Goal: Task Accomplishment & Management: Use online tool/utility

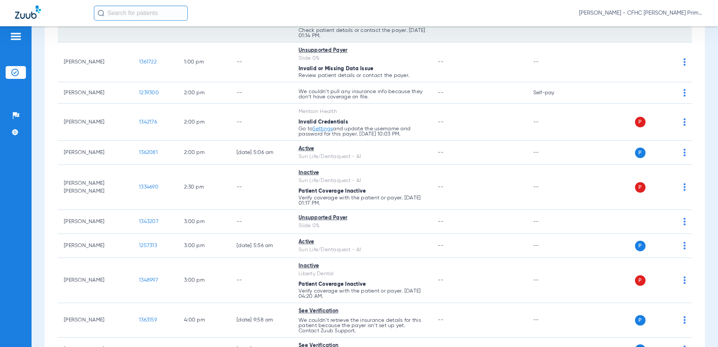
scroll to position [600, 0]
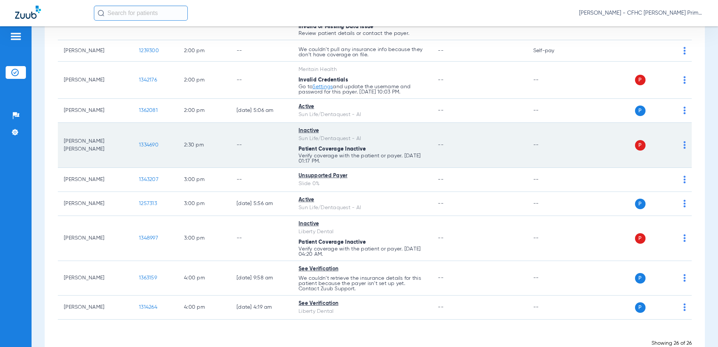
click at [142, 147] on span "1334690" at bounding box center [149, 144] width 20 height 5
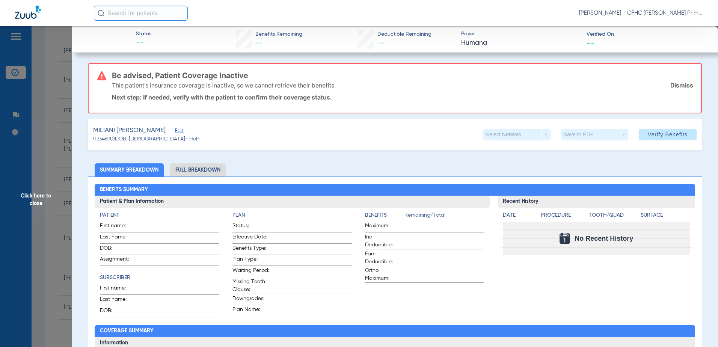
click at [182, 132] on span "Edit" at bounding box center [178, 131] width 7 height 7
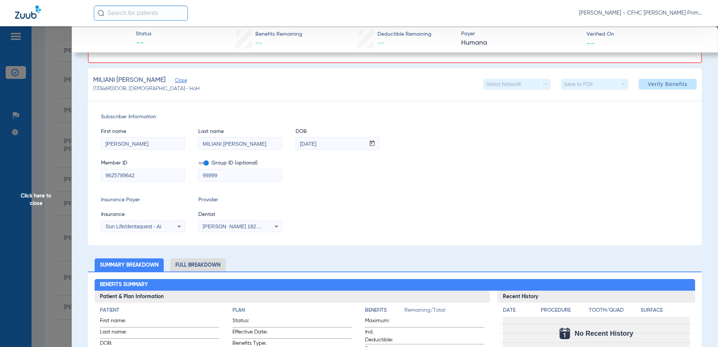
scroll to position [38, 0]
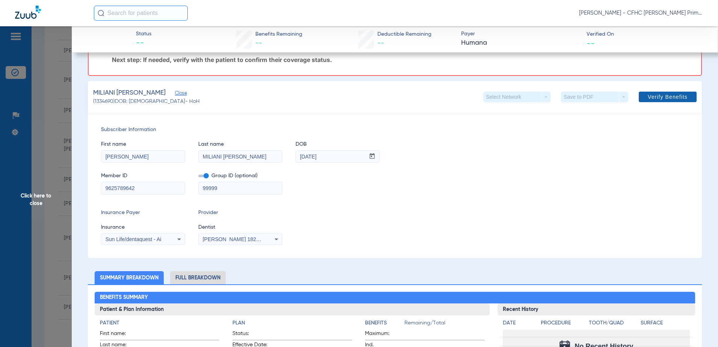
click at [670, 99] on span "Verify Benefits" at bounding box center [667, 97] width 40 height 6
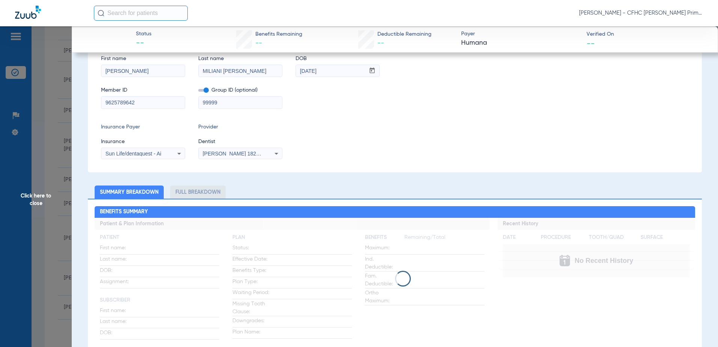
scroll to position [75, 0]
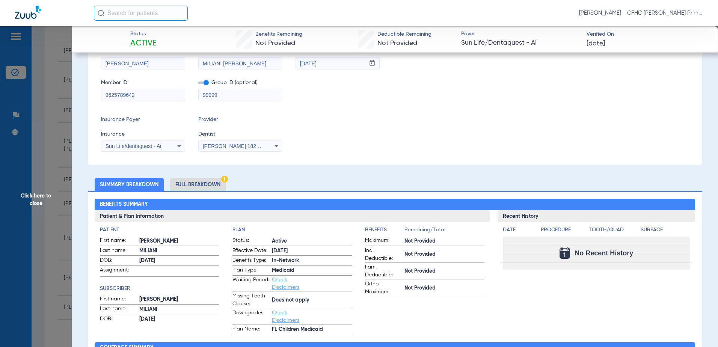
click at [30, 195] on span "Click here to close" at bounding box center [36, 199] width 72 height 347
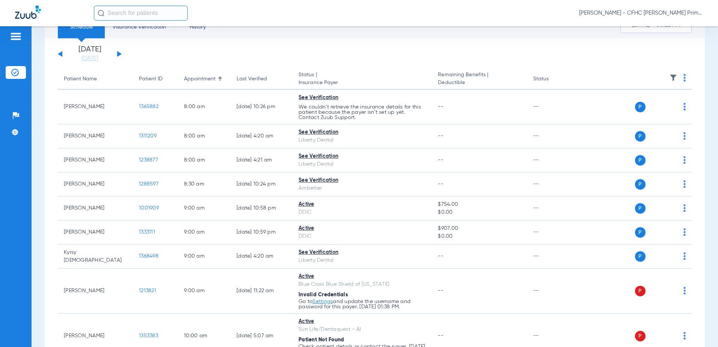
scroll to position [0, 0]
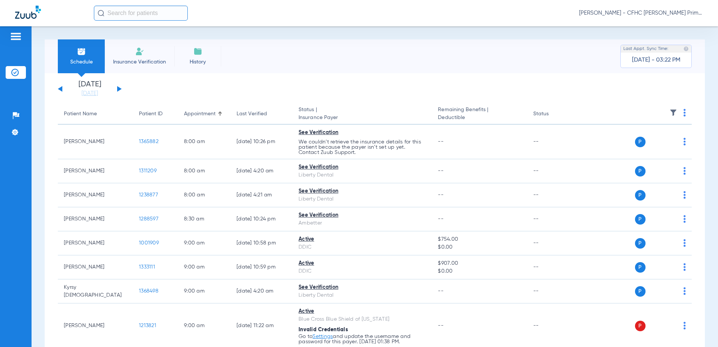
click at [117, 88] on button at bounding box center [119, 89] width 5 height 6
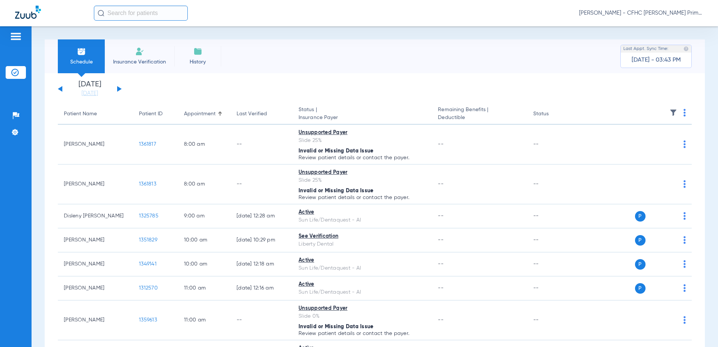
click at [60, 89] on button at bounding box center [60, 89] width 5 height 6
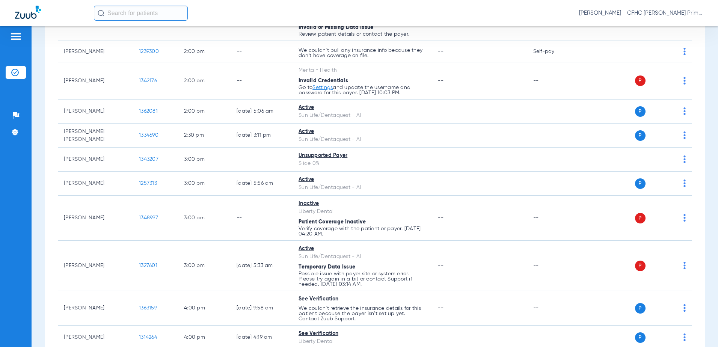
scroll to position [653, 0]
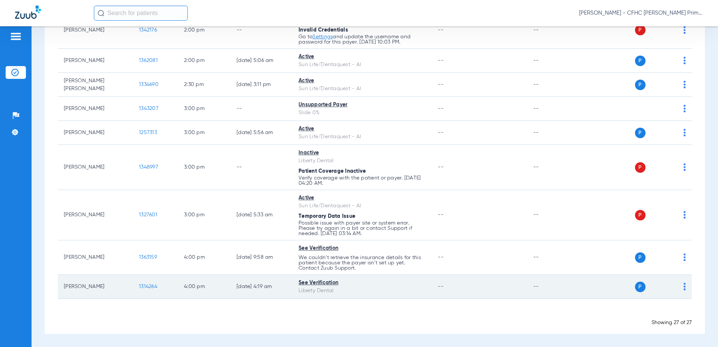
click at [147, 288] on span "1314264" at bounding box center [148, 286] width 18 height 5
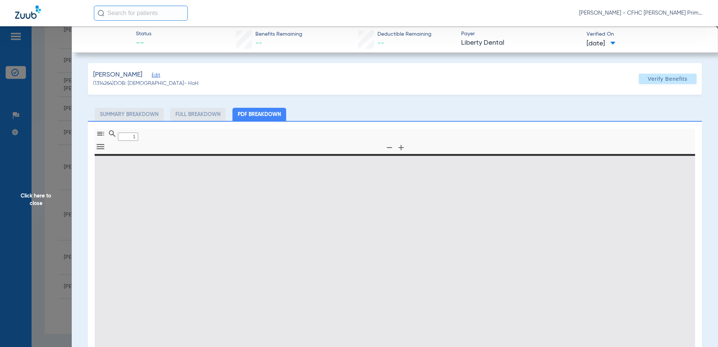
type input "0"
select select "page-width"
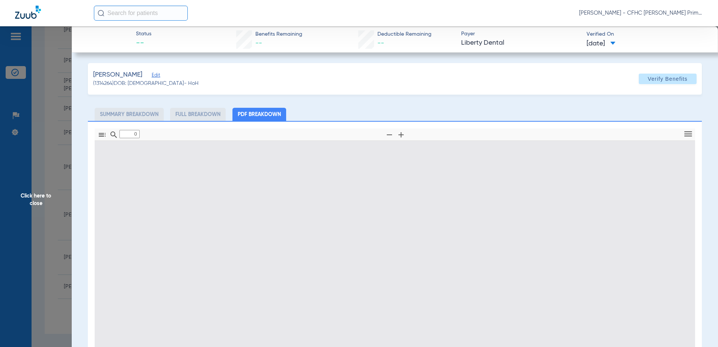
type input "1"
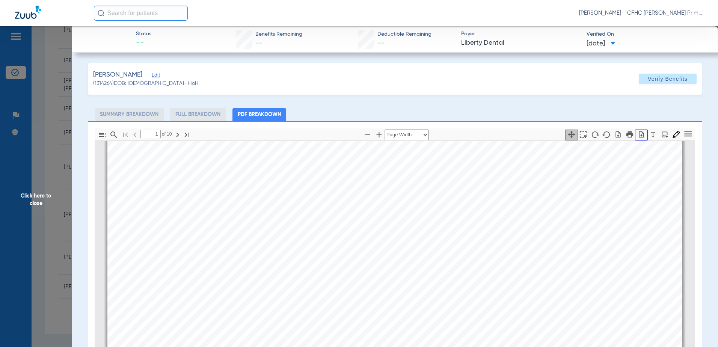
click at [637, 134] on icon "button" at bounding box center [641, 135] width 8 height 8
